Goal: Entertainment & Leisure: Consume media (video, audio)

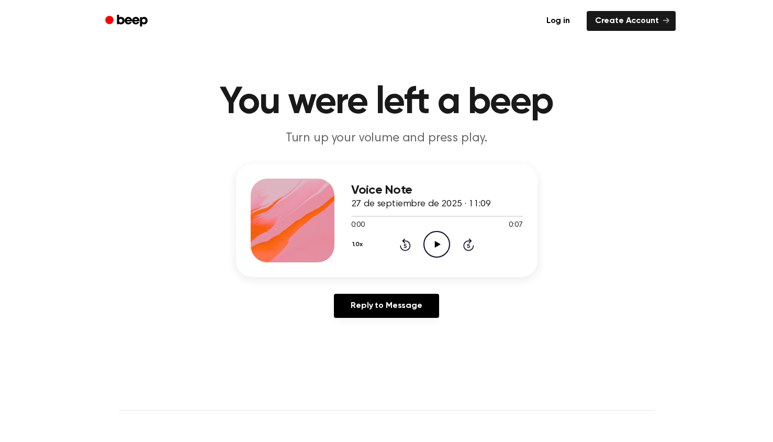
click at [434, 241] on icon "Play Audio" at bounding box center [437, 244] width 27 height 27
click at [439, 239] on icon "Play Audio" at bounding box center [437, 244] width 27 height 27
click at [439, 239] on icon "Pause Audio" at bounding box center [437, 244] width 27 height 27
click at [437, 241] on icon "Play Audio" at bounding box center [437, 244] width 27 height 27
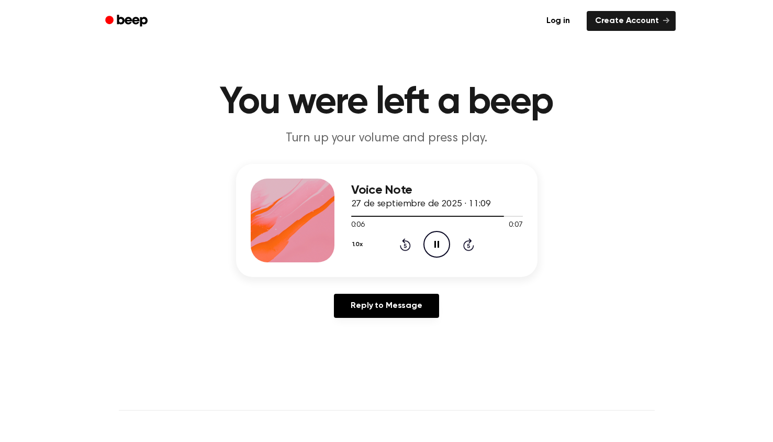
click at [437, 241] on icon "Pause Audio" at bounding box center [437, 244] width 27 height 27
click at [431, 246] on icon "Play Audio" at bounding box center [437, 244] width 27 height 27
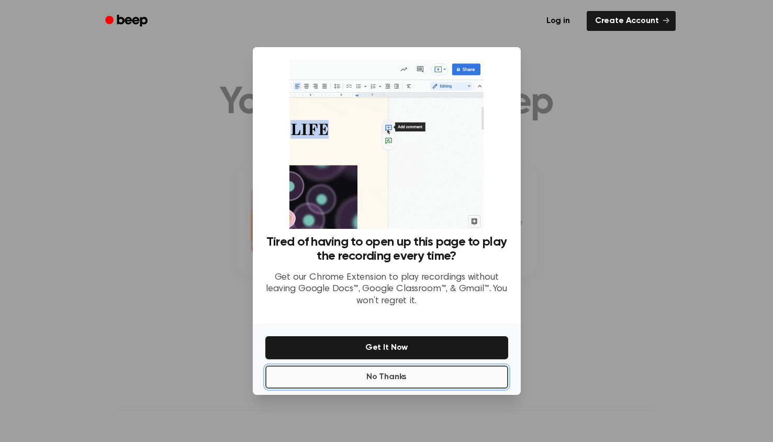
click at [376, 378] on button "No Thanks" at bounding box center [386, 376] width 243 height 23
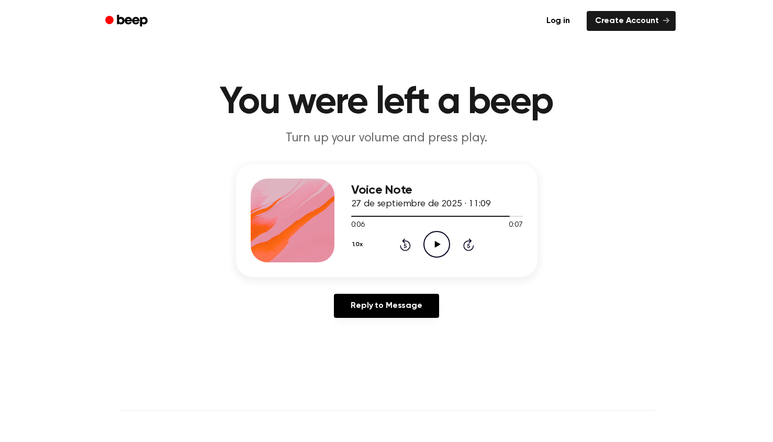
click at [434, 244] on icon "Play Audio" at bounding box center [437, 244] width 27 height 27
click at [434, 244] on icon "Pause Audio" at bounding box center [437, 244] width 27 height 27
click at [439, 240] on icon "Play Audio" at bounding box center [437, 244] width 27 height 27
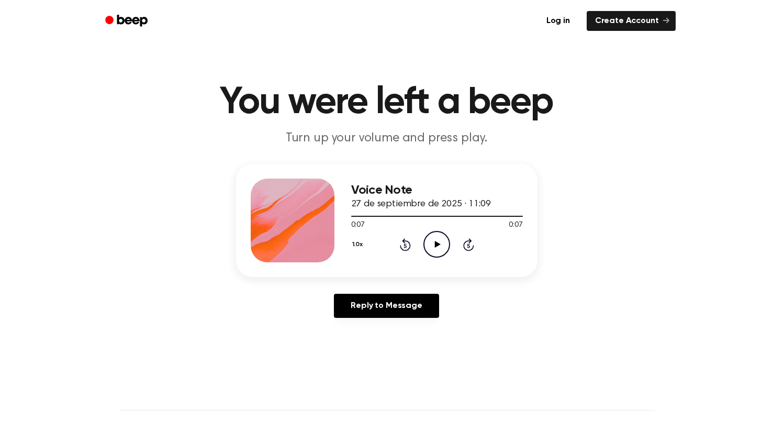
click at [436, 241] on icon "Play Audio" at bounding box center [437, 244] width 27 height 27
click at [434, 252] on icon "Play Audio" at bounding box center [437, 244] width 27 height 27
click at [437, 246] on icon at bounding box center [438, 244] width 6 height 7
click at [437, 246] on icon "Pause Audio" at bounding box center [437, 244] width 27 height 27
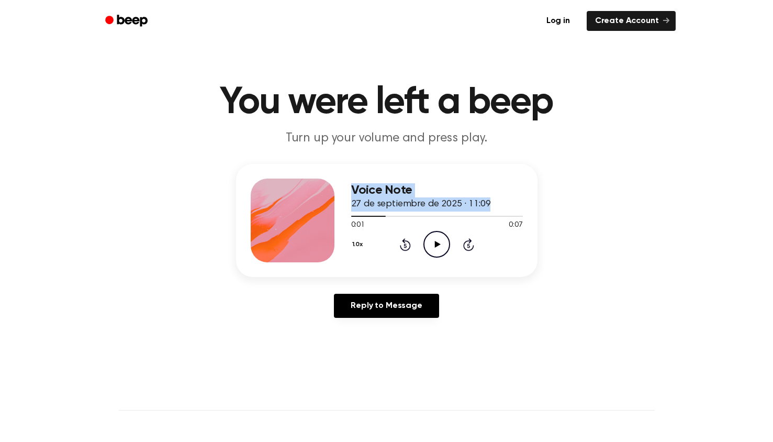
drag, startPoint x: 383, startPoint y: 217, endPoint x: 341, endPoint y: 218, distance: 41.9
click at [341, 218] on div "Voice Note 27 de septiembre de 2025 · 11:09 0:01 0:07 Your browser does not sup…" at bounding box center [387, 220] width 302 height 113
drag, startPoint x: 341, startPoint y: 218, endPoint x: 356, endPoint y: 216, distance: 14.2
click at [356, 216] on div at bounding box center [368, 216] width 35 height 1
click at [437, 247] on icon "Play Audio" at bounding box center [437, 244] width 27 height 27
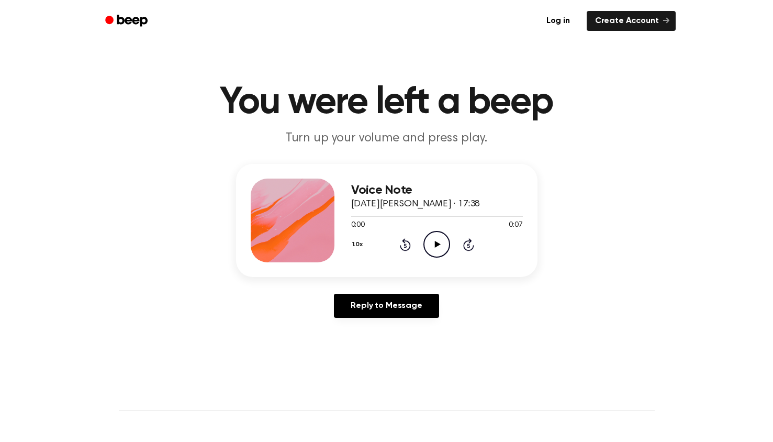
click at [438, 243] on icon at bounding box center [438, 244] width 6 height 7
click at [433, 240] on icon "Play Audio" at bounding box center [437, 244] width 27 height 27
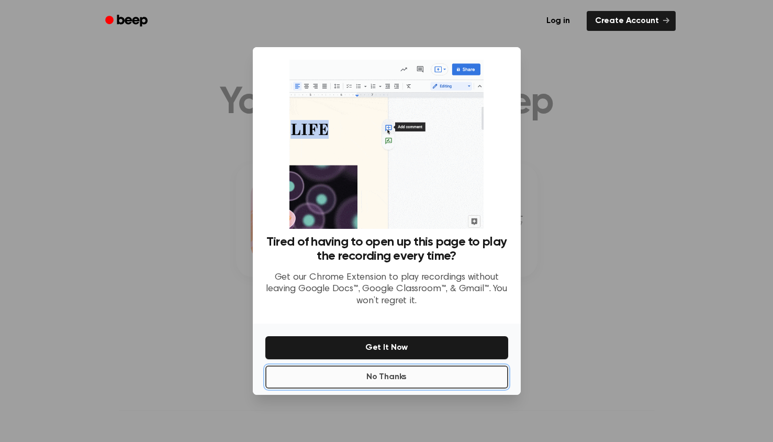
click at [387, 377] on button "No Thanks" at bounding box center [386, 376] width 243 height 23
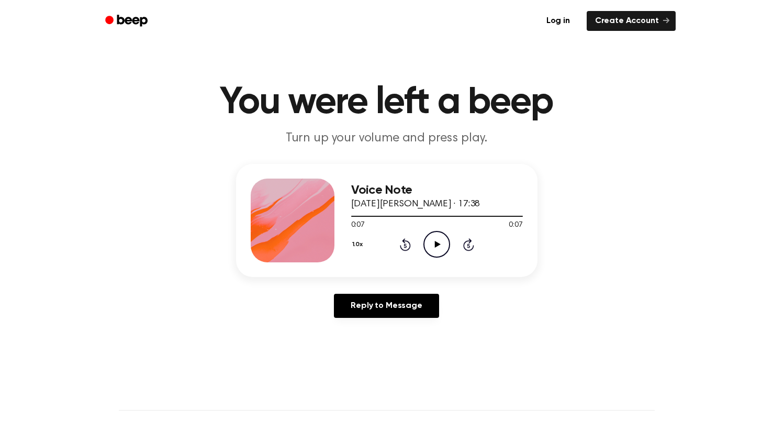
click at [438, 249] on icon "Play Audio" at bounding box center [437, 244] width 27 height 27
click at [436, 248] on icon "Play Audio" at bounding box center [437, 244] width 27 height 27
click at [433, 241] on icon "Play Audio" at bounding box center [437, 244] width 27 height 27
click at [437, 247] on icon "Play Audio" at bounding box center [437, 244] width 27 height 27
click at [434, 239] on icon "Play Audio" at bounding box center [437, 244] width 27 height 27
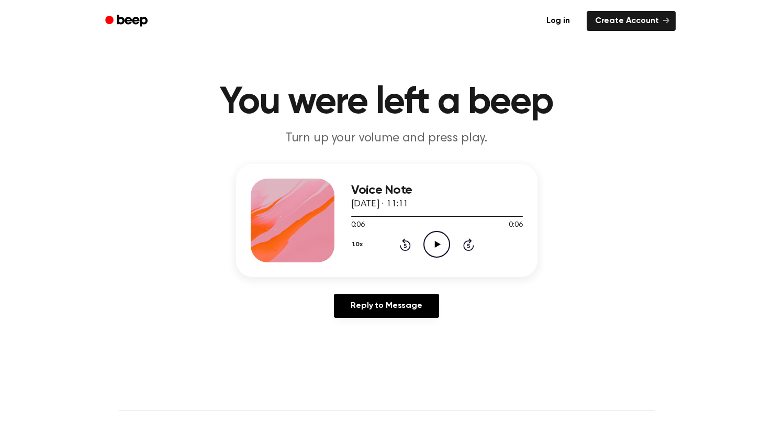
click at [434, 245] on icon "Play Audio" at bounding box center [437, 244] width 27 height 27
